Goal: Task Accomplishment & Management: Use online tool/utility

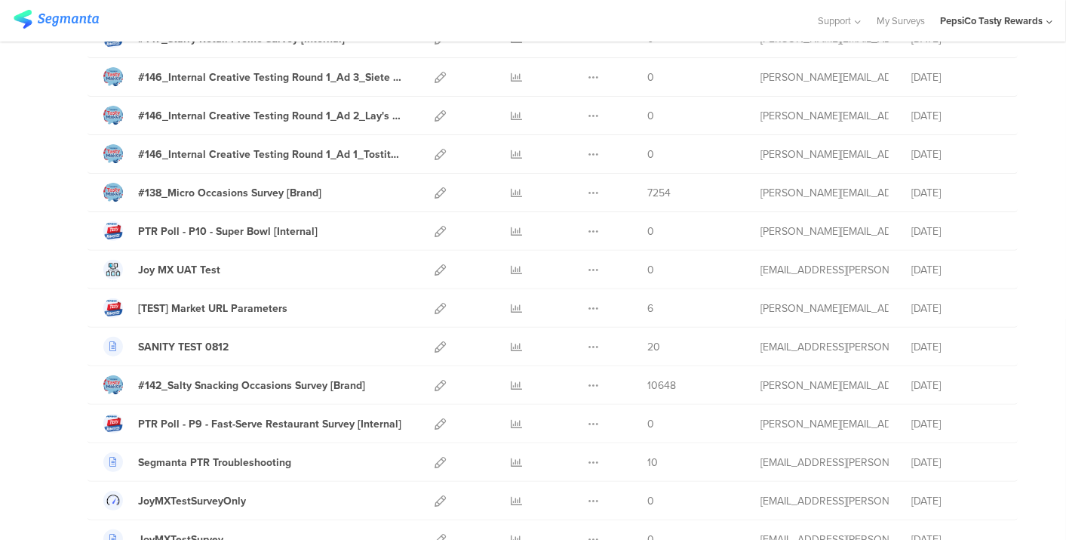
scroll to position [202, 0]
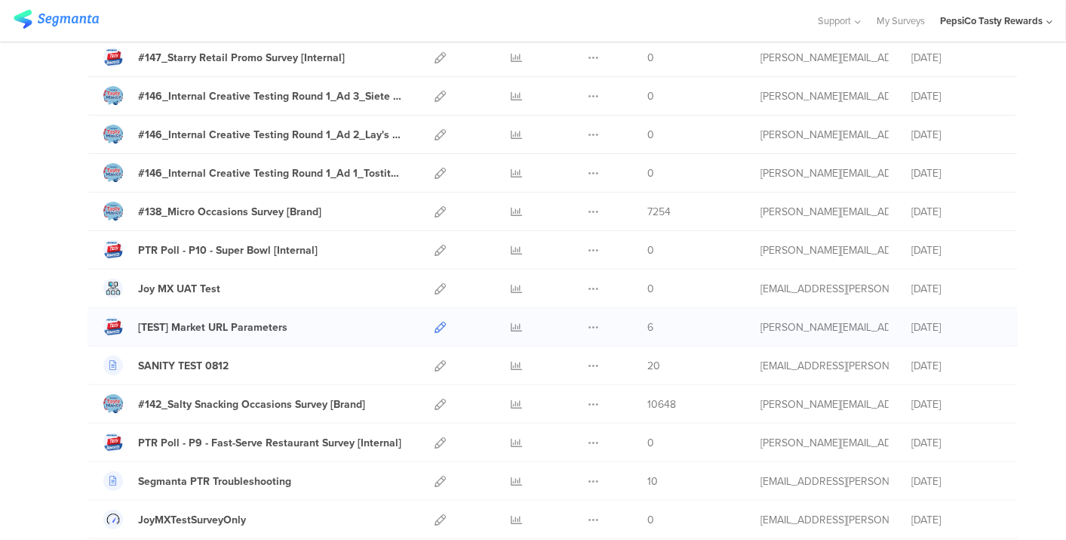
drag, startPoint x: 435, startPoint y: 322, endPoint x: 425, endPoint y: 322, distance: 9.8
click at [425, 322] on div at bounding box center [440, 327] width 32 height 38
click at [435, 322] on icon at bounding box center [440, 327] width 11 height 11
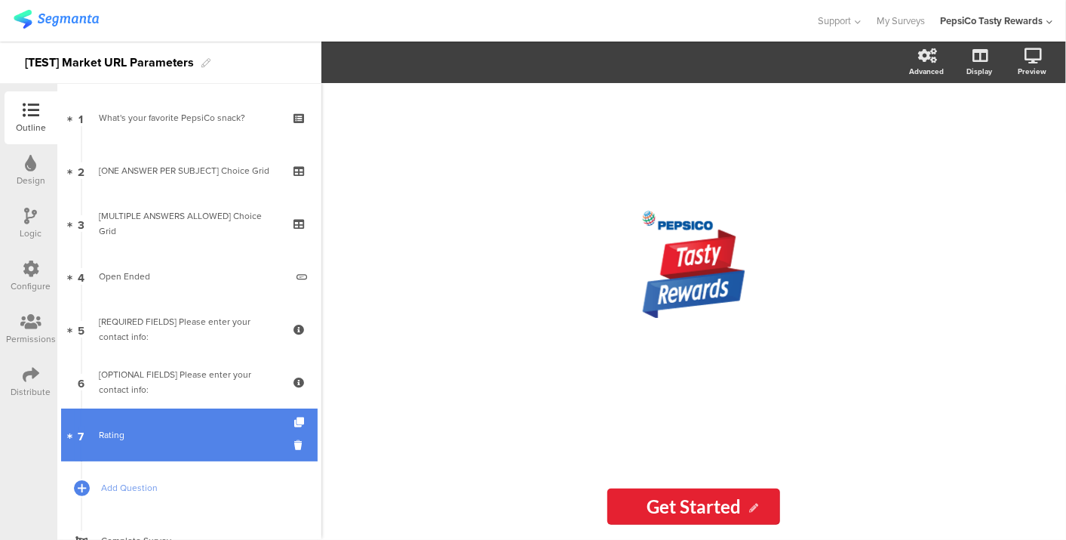
click at [173, 424] on link "7 Rating" at bounding box center [189, 434] width 257 height 53
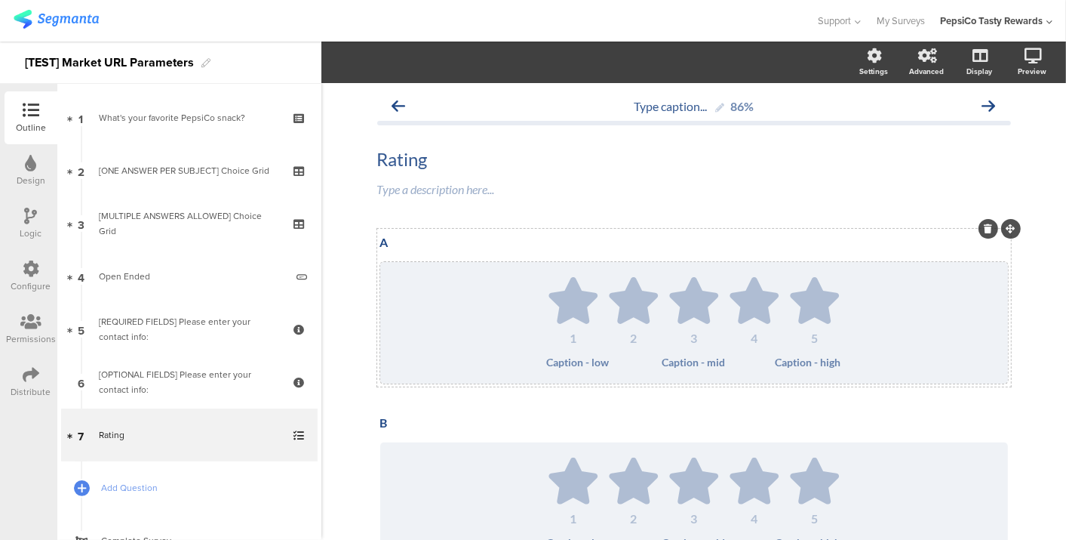
click at [574, 332] on div "1" at bounding box center [573, 338] width 53 height 12
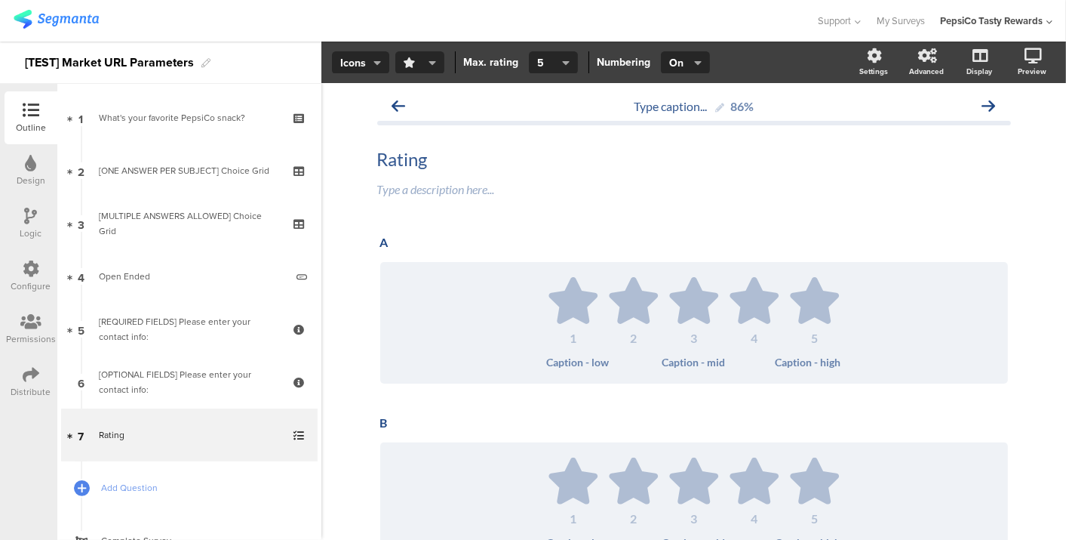
click at [435, 71] on button "button" at bounding box center [419, 62] width 49 height 23
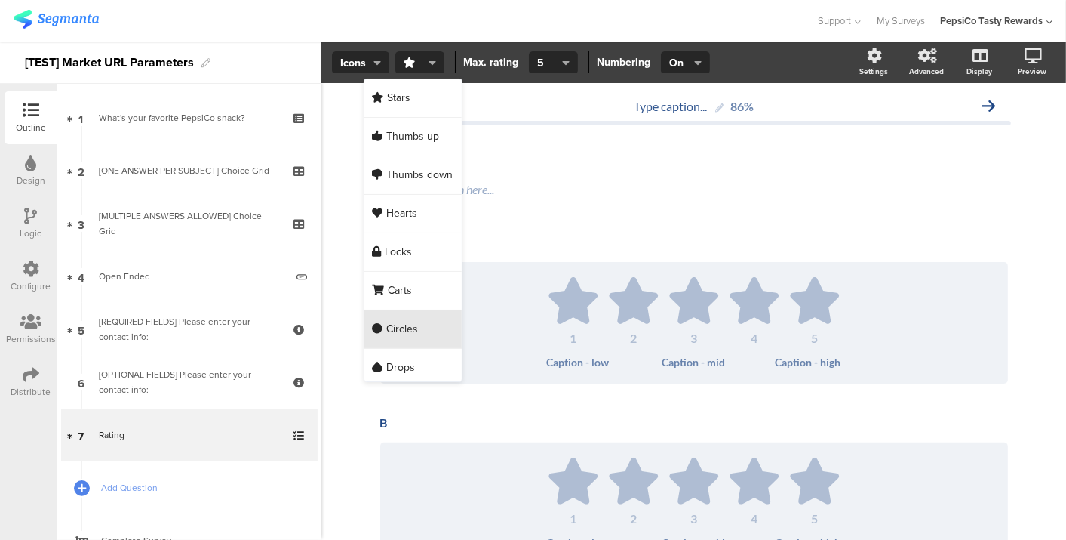
click at [411, 330] on span "Circles" at bounding box center [402, 329] width 32 height 15
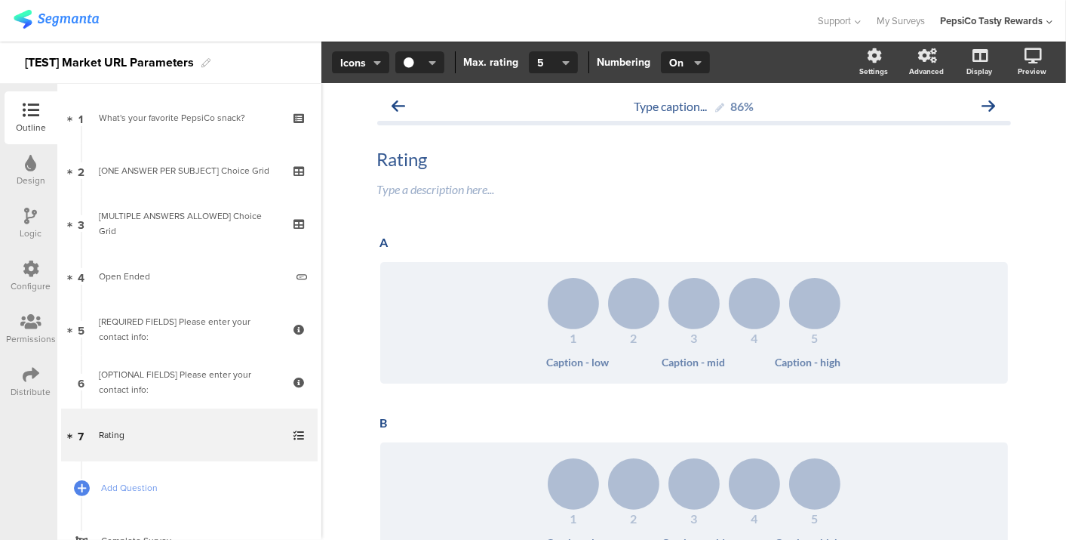
click at [0, 438] on html "You are using an unsupported version of Internet Explorer. Unsupported browsers…" at bounding box center [533, 270] width 1066 height 540
click at [154, 490] on span "Add Question" at bounding box center [197, 487] width 193 height 15
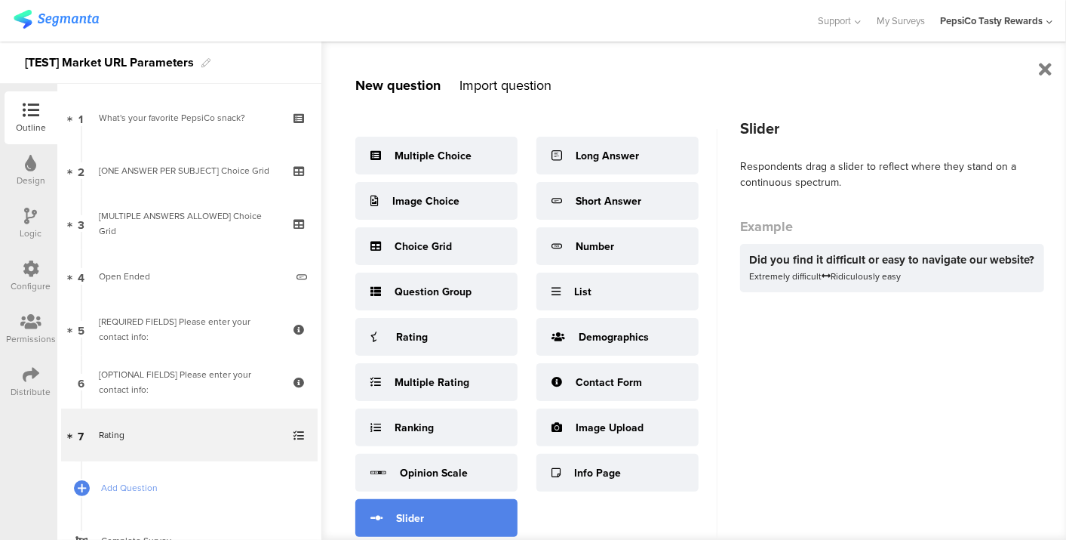
click at [409, 518] on div "Slider" at bounding box center [410, 518] width 28 height 16
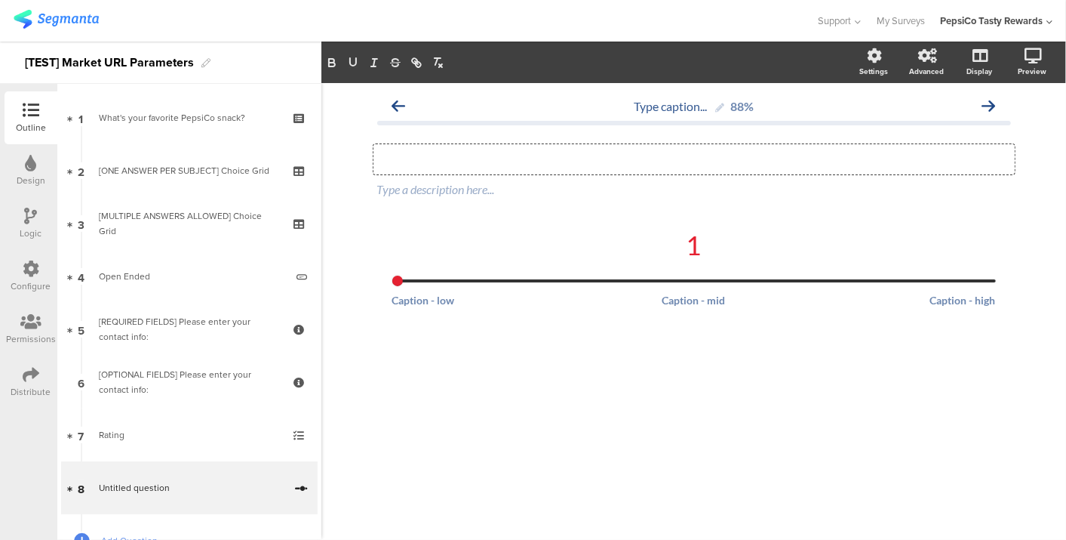
click at [498, 163] on div "Type your question here..." at bounding box center [695, 159] width 642 height 30
click at [501, 339] on div "1 Caption - mid Caption - high" at bounding box center [694, 294] width 634 height 131
click at [11, 421] on div "Outline Design Logic Configure Permissions Distribute" at bounding box center [28, 312] width 57 height 456
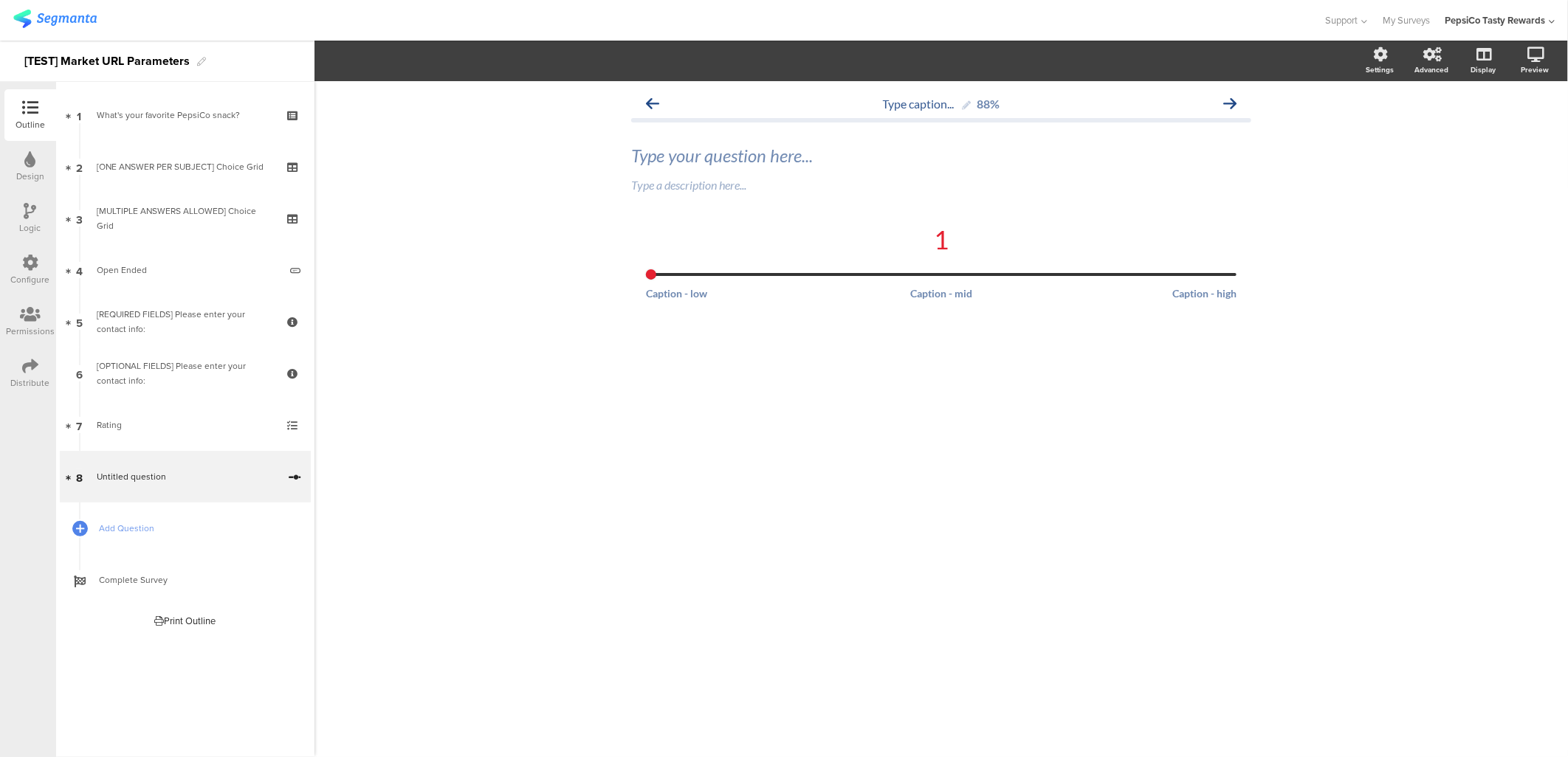
click at [886, 435] on div "Type caption... 88% Type your question here... Type a description here... 1 Cap…" at bounding box center [942, 419] width 1254 height 676
click at [1043, 366] on div "Type caption... 88% Type your question here... Type a description here... 1 Cap…" at bounding box center [942, 419] width 1254 height 676
drag, startPoint x: 1464, startPoint y: 425, endPoint x: 1472, endPoint y: 431, distance: 10.0
click at [1043, 425] on div "Type caption... 88% Type your question here... Type a description here... 1 Cap…" at bounding box center [942, 419] width 1254 height 676
click at [1043, 485] on div "Type caption... 88% Type your question here... Type a description here... 1 Cap…" at bounding box center [942, 419] width 1254 height 676
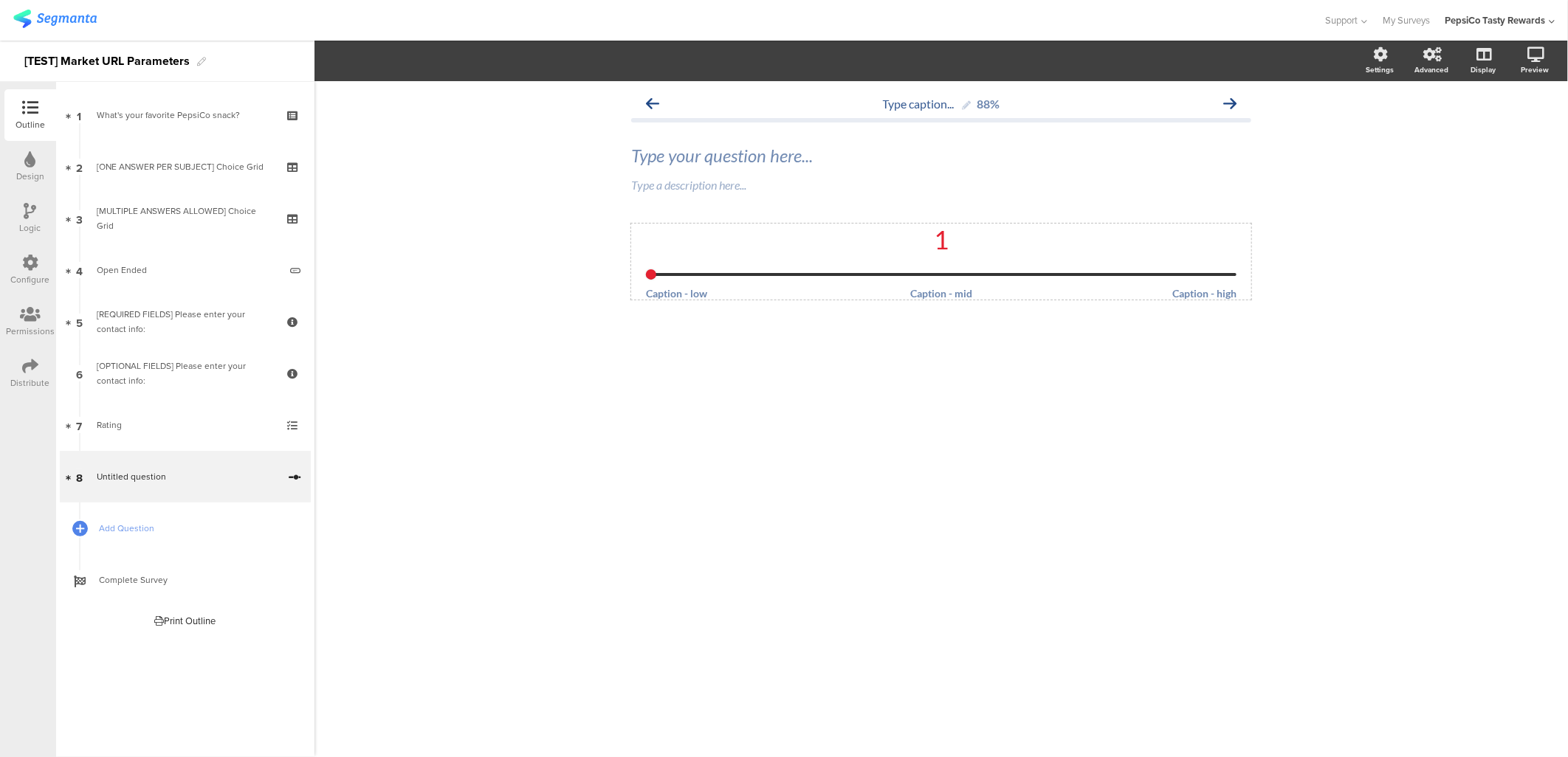
drag, startPoint x: 654, startPoint y: 271, endPoint x: 902, endPoint y: 278, distance: 248.1
type input "1"
click at [902, 276] on input "range" at bounding box center [941, 274] width 591 height 3
